Goal: Task Accomplishment & Management: Manage account settings

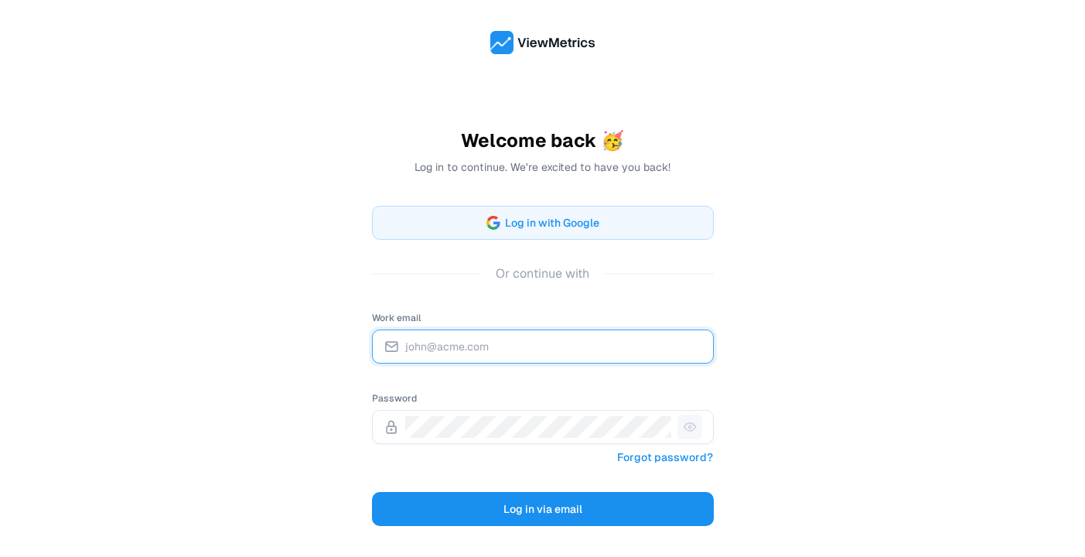
type input "[EMAIL_ADDRESS][DOMAIN_NAME]"
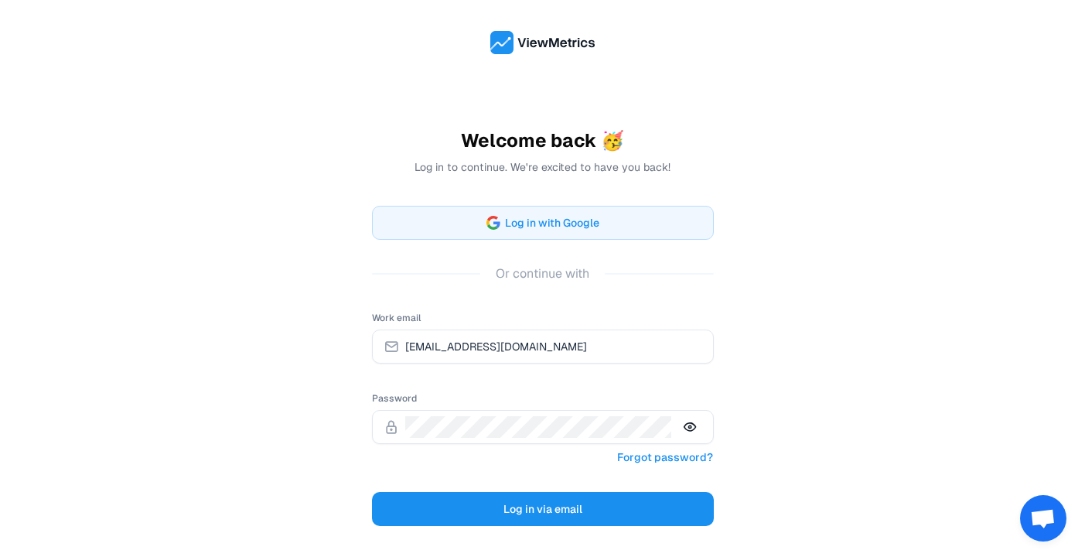
scroll to position [104, 0]
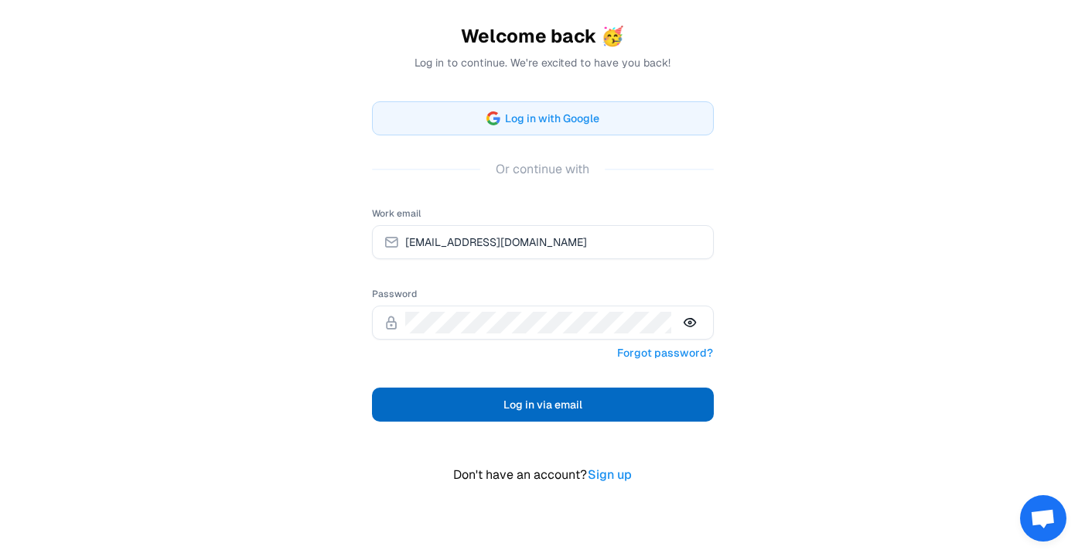
click at [558, 405] on span "Log in via email" at bounding box center [543, 404] width 79 height 19
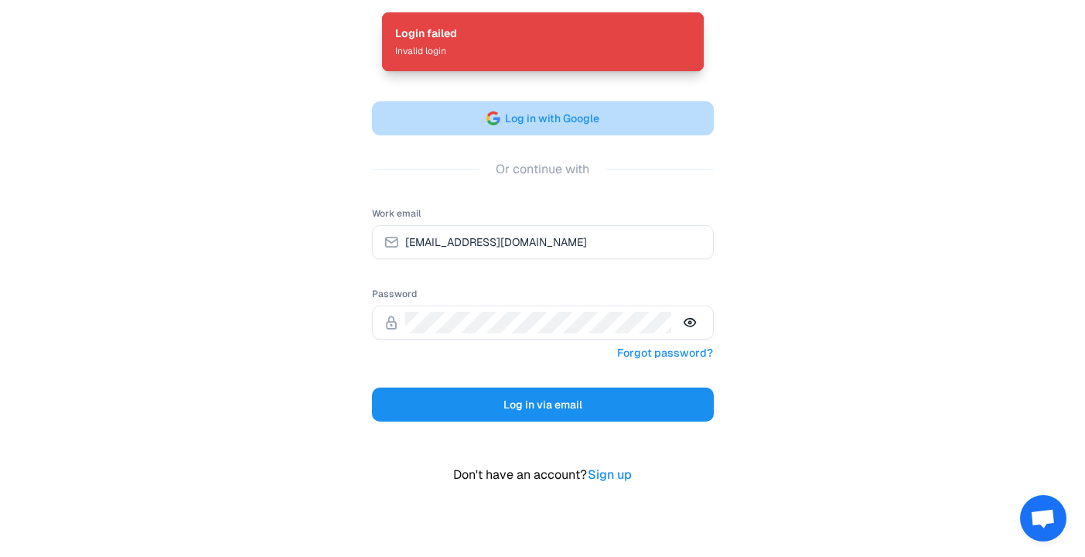
click at [573, 122] on span "Log in with Google" at bounding box center [552, 118] width 94 height 19
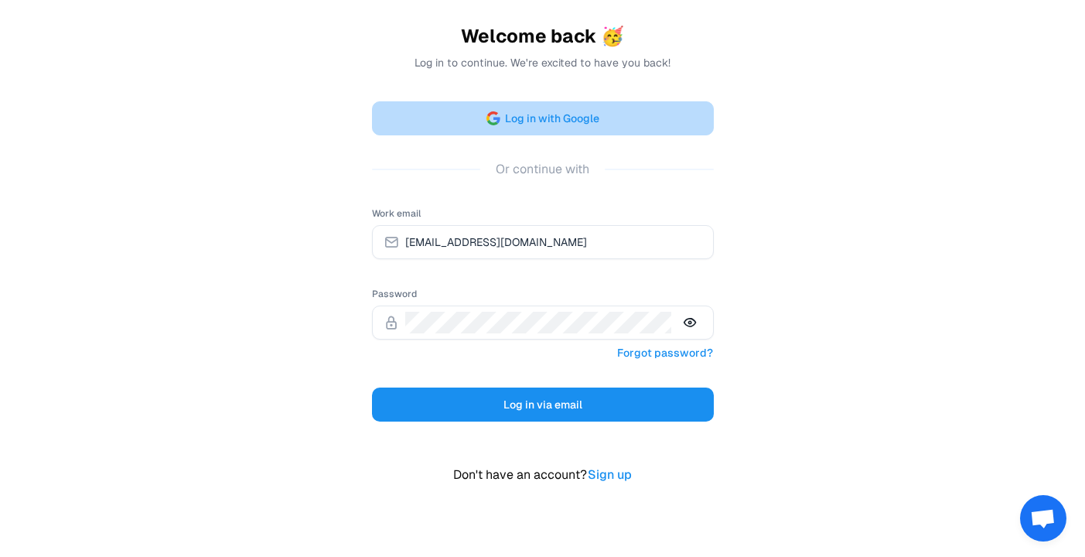
click at [628, 109] on button "Log in with Google" at bounding box center [543, 118] width 342 height 34
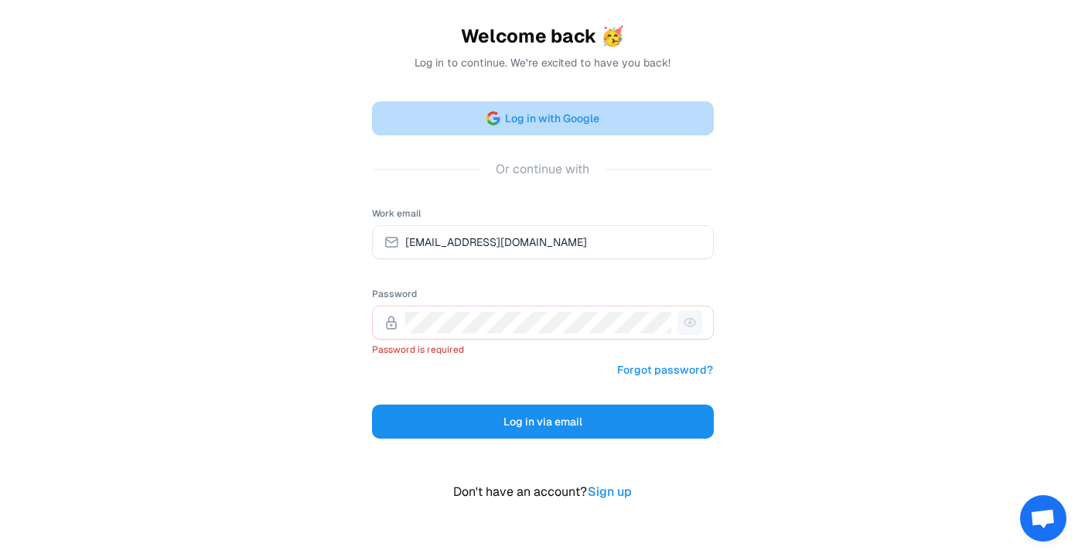
click at [562, 121] on span "Log in with Google" at bounding box center [552, 118] width 94 height 19
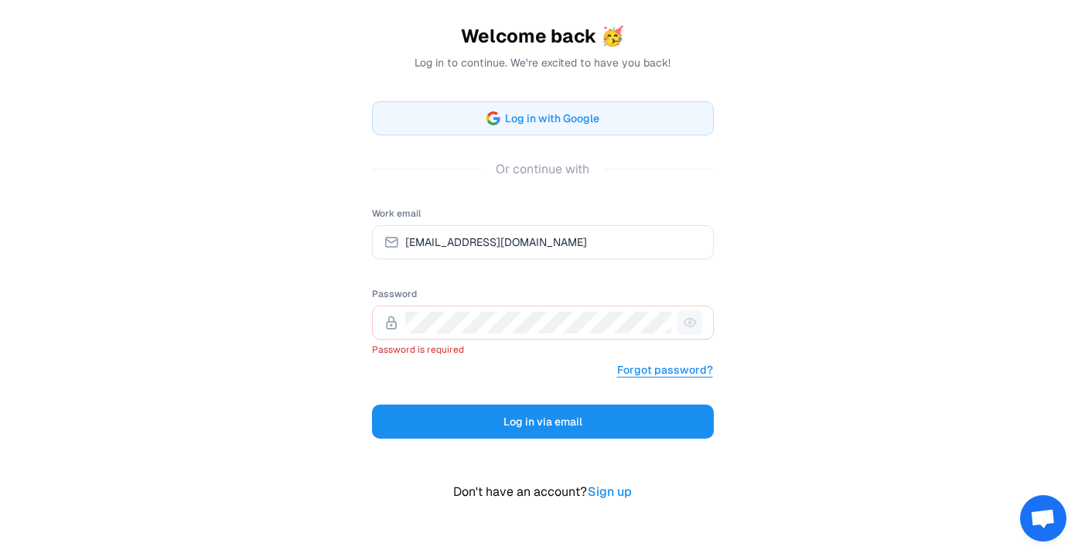
click at [698, 371] on link "Forgot password?" at bounding box center [664, 370] width 97 height 20
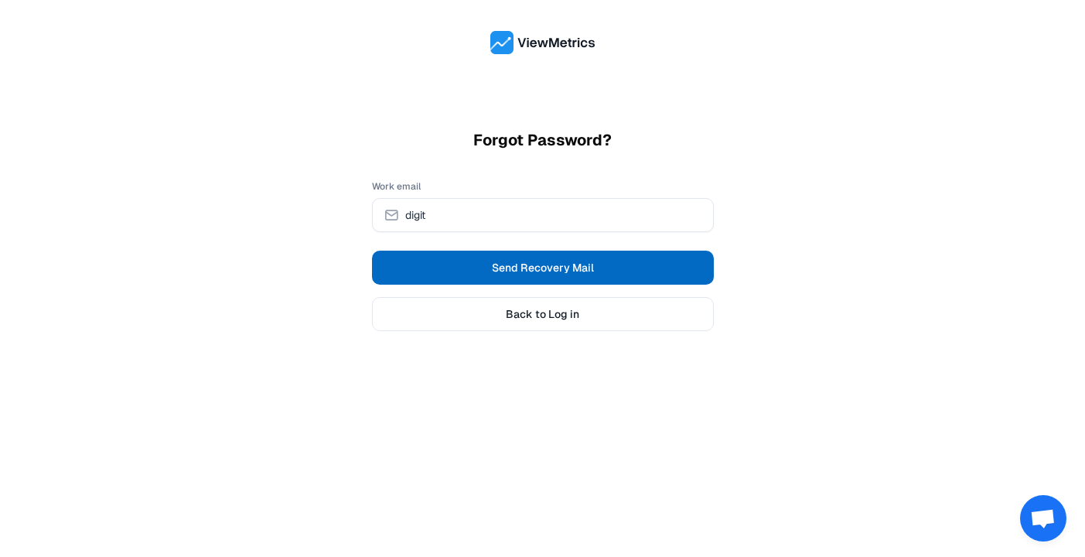
type input "[EMAIL_ADDRESS][DOMAIN_NAME]"
click at [562, 267] on span "Send Recovery Mail" at bounding box center [543, 267] width 102 height 15
